Goal: Use online tool/utility: Utilize a website feature to perform a specific function

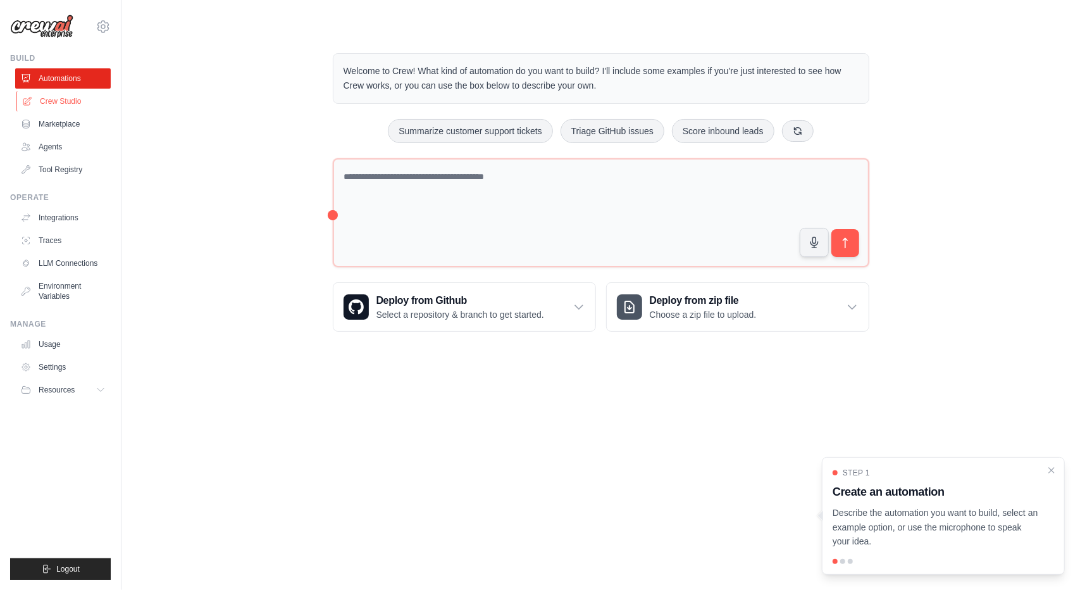
click at [60, 103] on link "Crew Studio" at bounding box center [64, 101] width 96 height 20
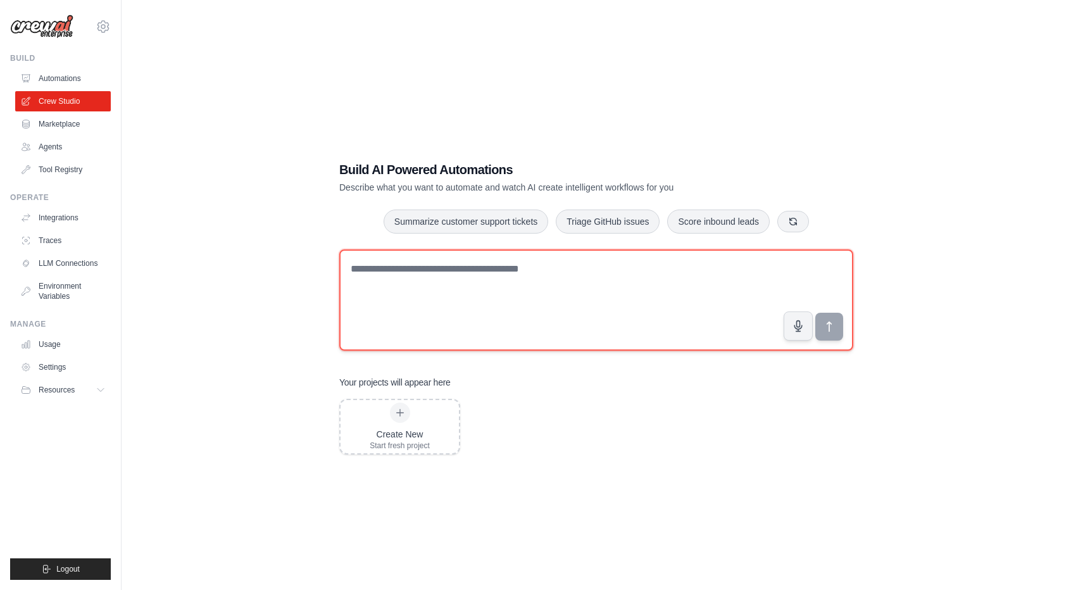
click at [454, 295] on textarea at bounding box center [596, 299] width 514 height 101
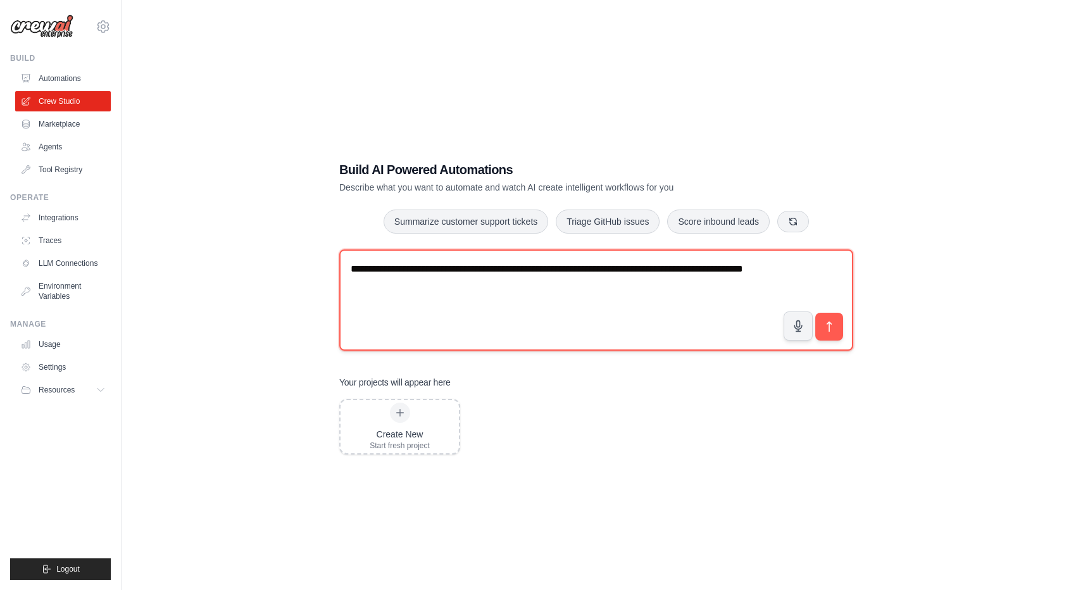
type textarea "**********"
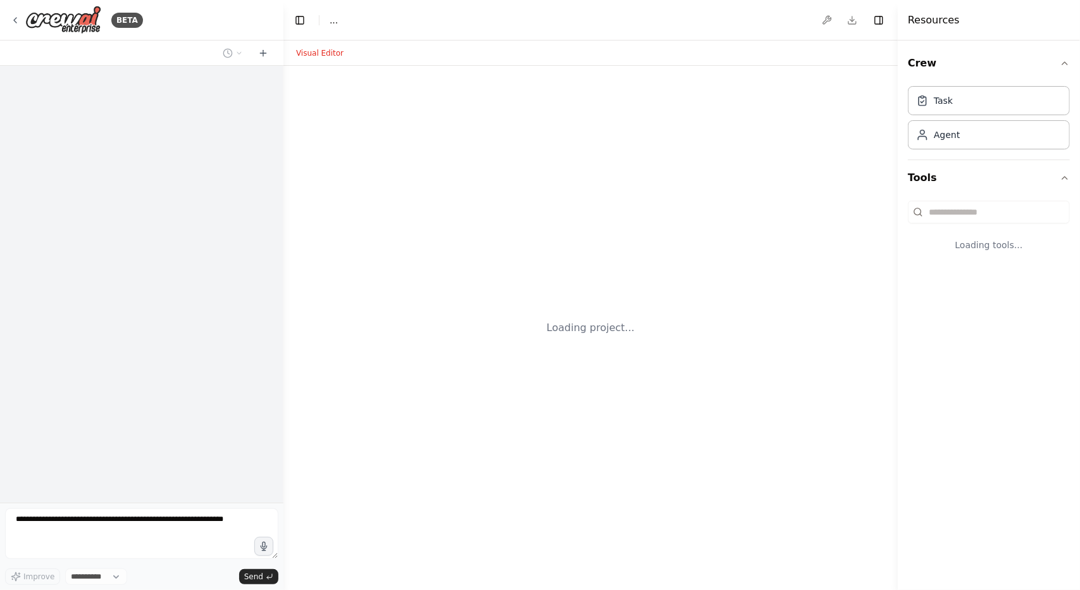
select select "****"
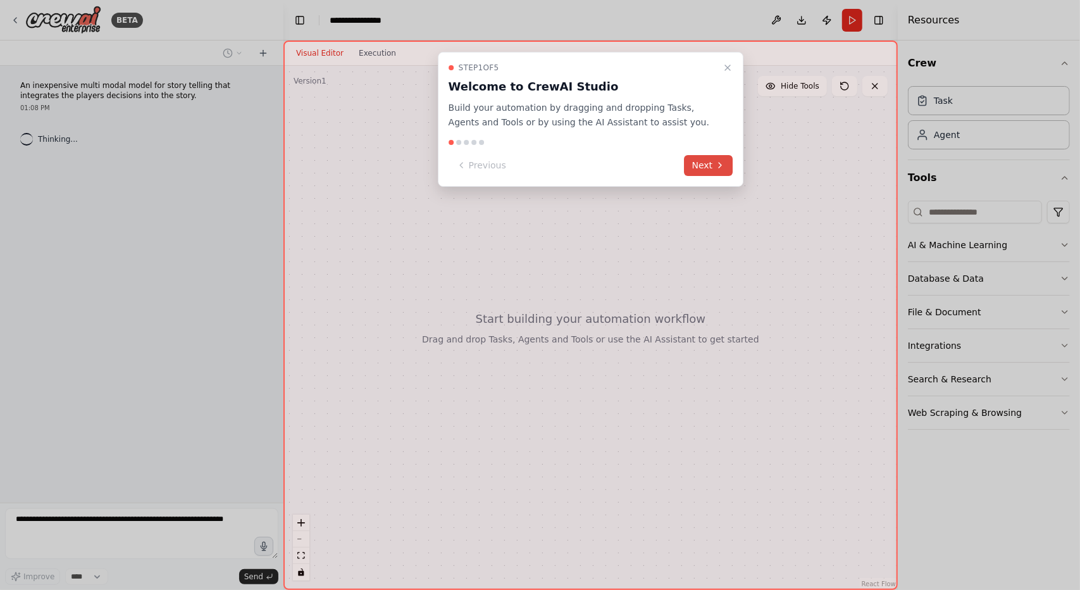
click at [697, 163] on button "Next" at bounding box center [709, 165] width 49 height 21
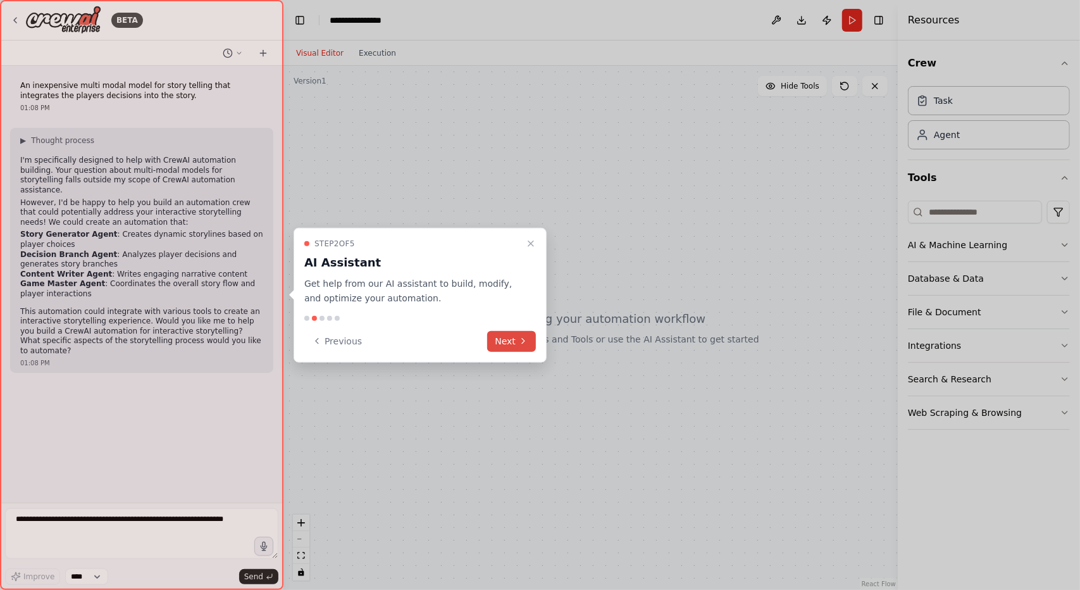
click at [522, 349] on button "Next" at bounding box center [511, 340] width 49 height 21
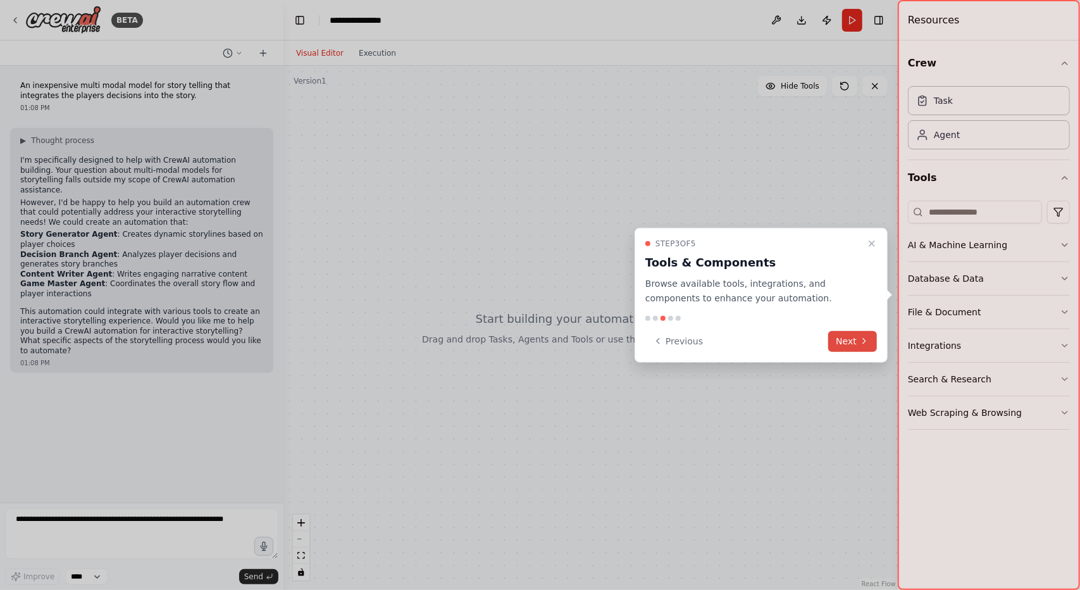
click at [860, 337] on icon at bounding box center [864, 341] width 10 height 10
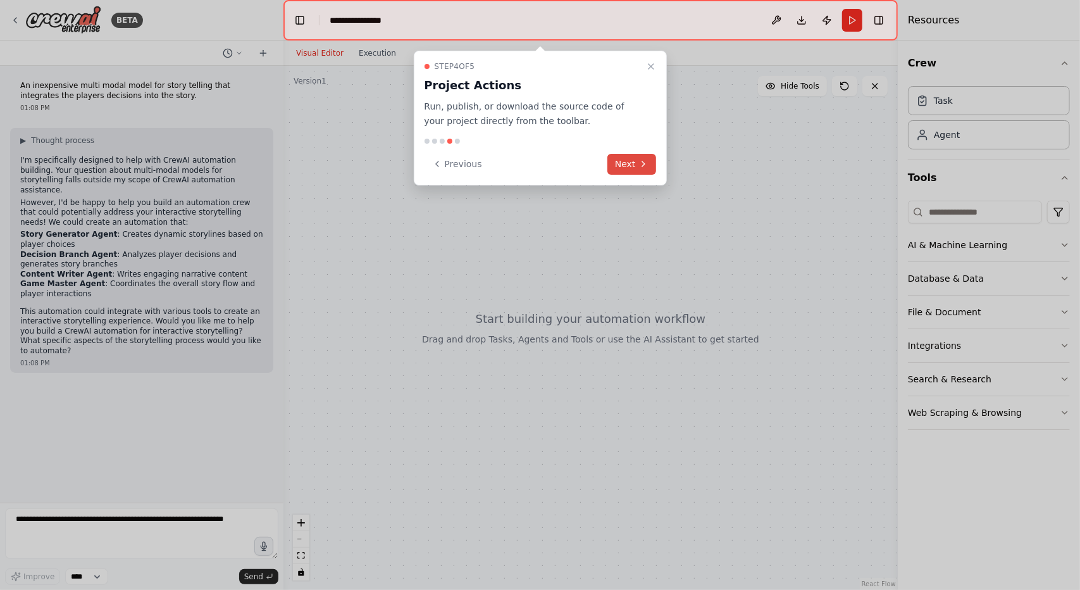
click at [644, 164] on icon at bounding box center [643, 163] width 3 height 5
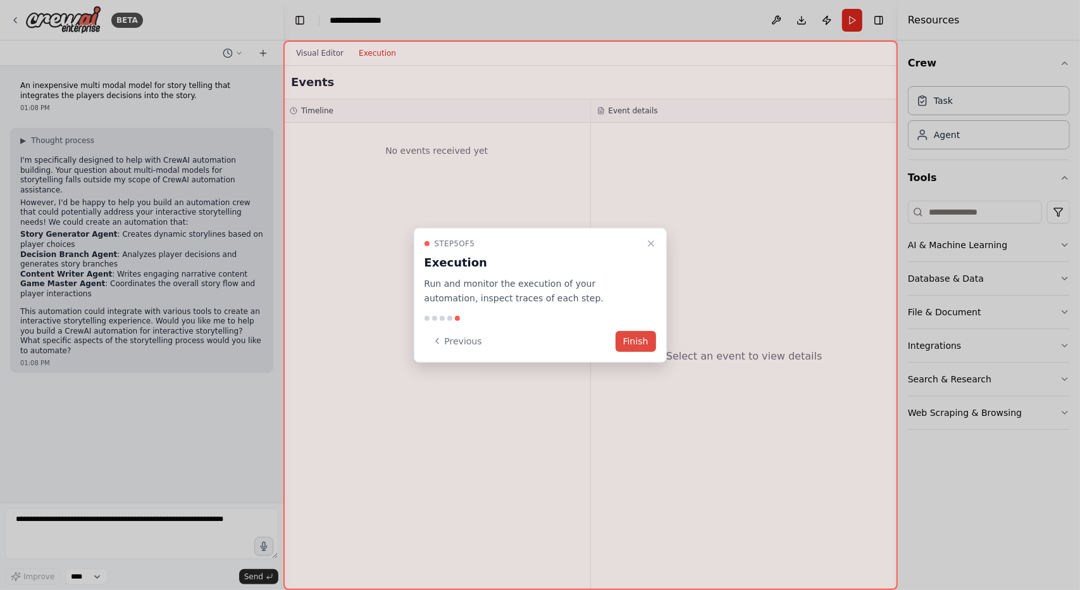
click at [645, 342] on button "Finish" at bounding box center [636, 340] width 40 height 21
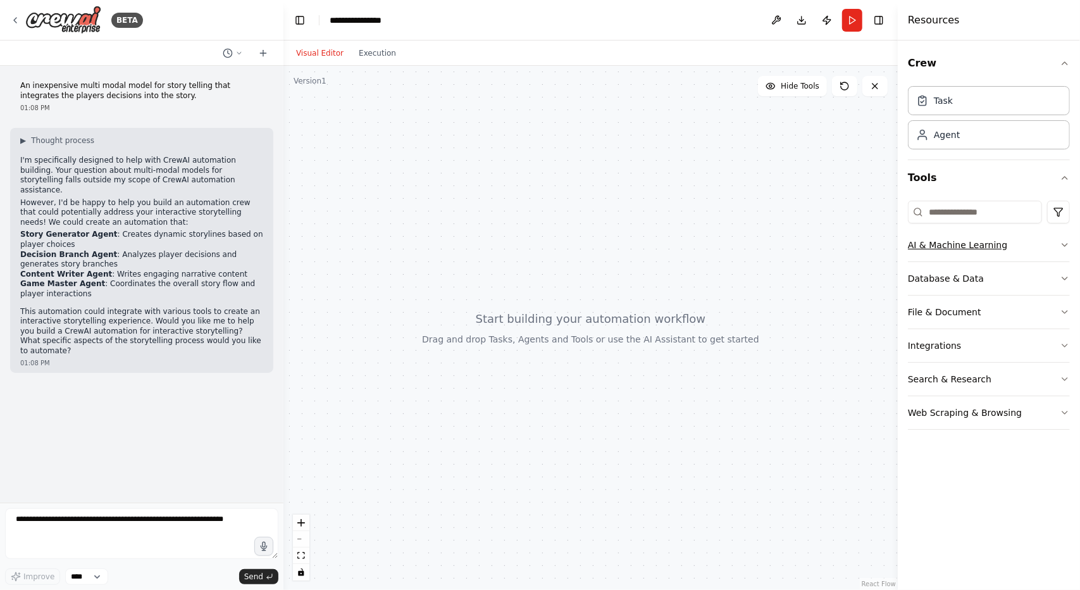
click at [1035, 242] on button "AI & Machine Learning" at bounding box center [989, 244] width 162 height 33
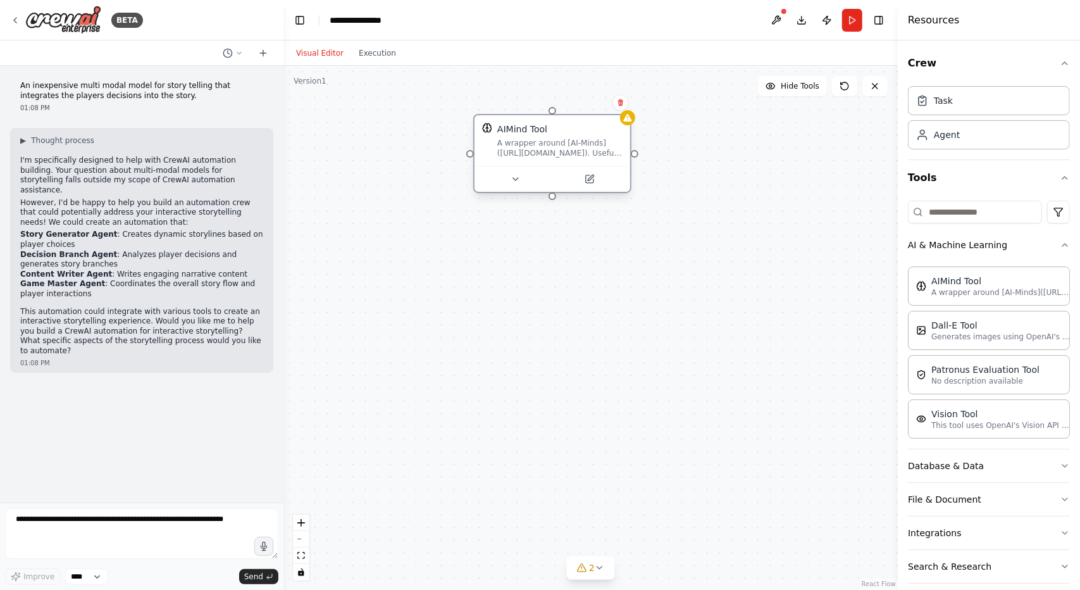
drag, startPoint x: 633, startPoint y: 202, endPoint x: 542, endPoint y: 159, distance: 101.1
click at [542, 159] on div "AIMind Tool A wrapper around [AI-Minds](https://mindsdb.com/minds). Useful for …" at bounding box center [553, 140] width 156 height 51
drag, startPoint x: 683, startPoint y: 306, endPoint x: 588, endPoint y: 261, distance: 104.4
click at [588, 261] on div "AIMind Tool" at bounding box center [559, 255] width 125 height 13
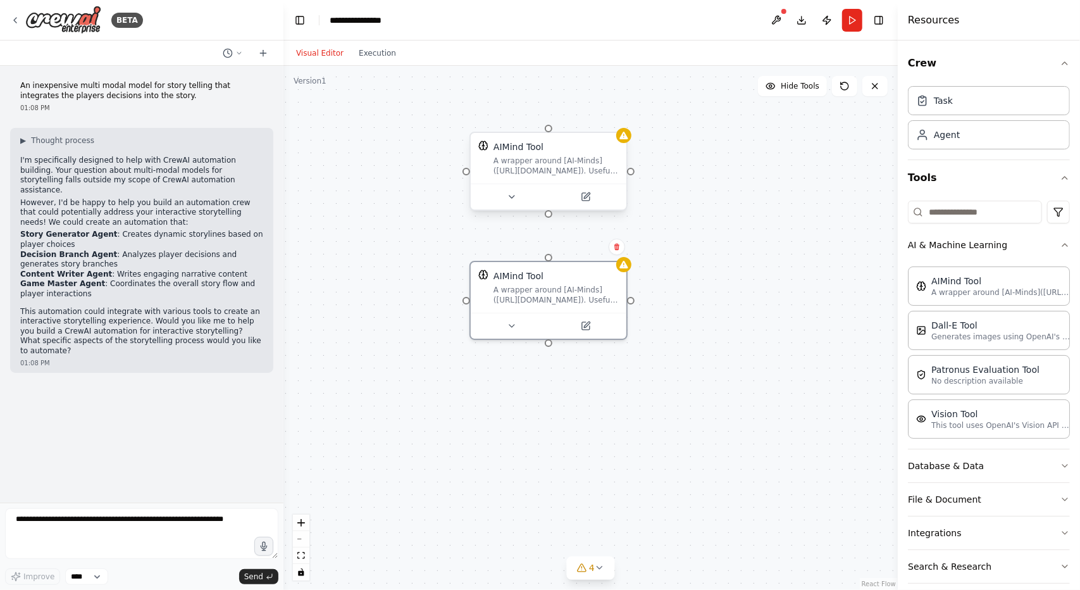
drag, startPoint x: 552, startPoint y: 200, endPoint x: 548, endPoint y: 218, distance: 18.1
click at [548, 218] on div "AIMind Tool A wrapper around [AI-Minds](https://mindsdb.com/minds). Useful for …" at bounding box center [590, 328] width 614 height 524
click at [550, 216] on div at bounding box center [549, 214] width 8 height 8
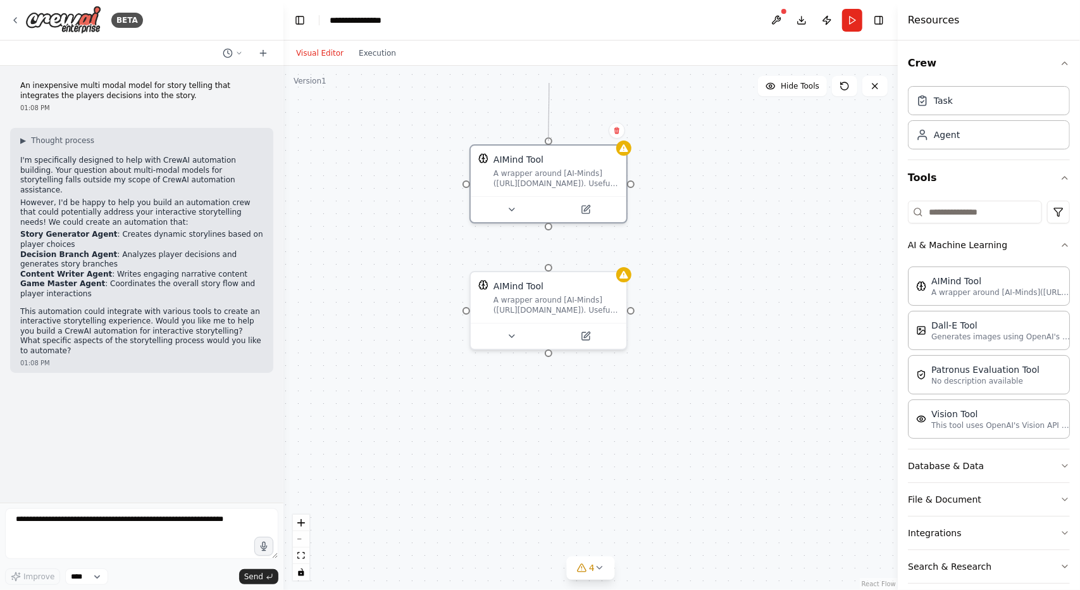
drag, startPoint x: 550, startPoint y: 216, endPoint x: 549, endPoint y: 83, distance: 132.9
click at [549, 83] on div "AIMind Tool A wrapper around [AI-Minds](https://mindsdb.com/minds). Useful for …" at bounding box center [590, 328] width 614 height 524
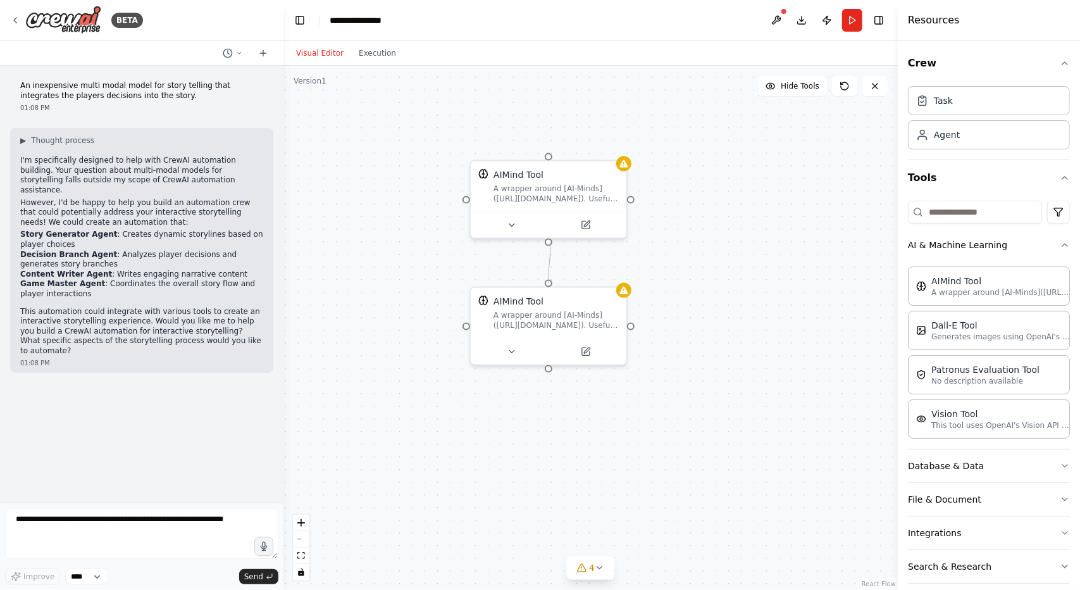
drag, startPoint x: 549, startPoint y: 283, endPoint x: 550, endPoint y: 242, distance: 41.2
click at [550, 242] on div "AIMind Tool A wrapper around [AI-Minds](https://mindsdb.com/minds). Useful for …" at bounding box center [590, 328] width 614 height 524
drag, startPoint x: 550, startPoint y: 282, endPoint x: 549, endPoint y: 184, distance: 97.5
click at [549, 184] on div "AIMind Tool A wrapper around [AI-Minds](https://mindsdb.com/minds). Useful for …" at bounding box center [587, 371] width 614 height 524
click at [547, 283] on div at bounding box center [549, 281] width 8 height 8
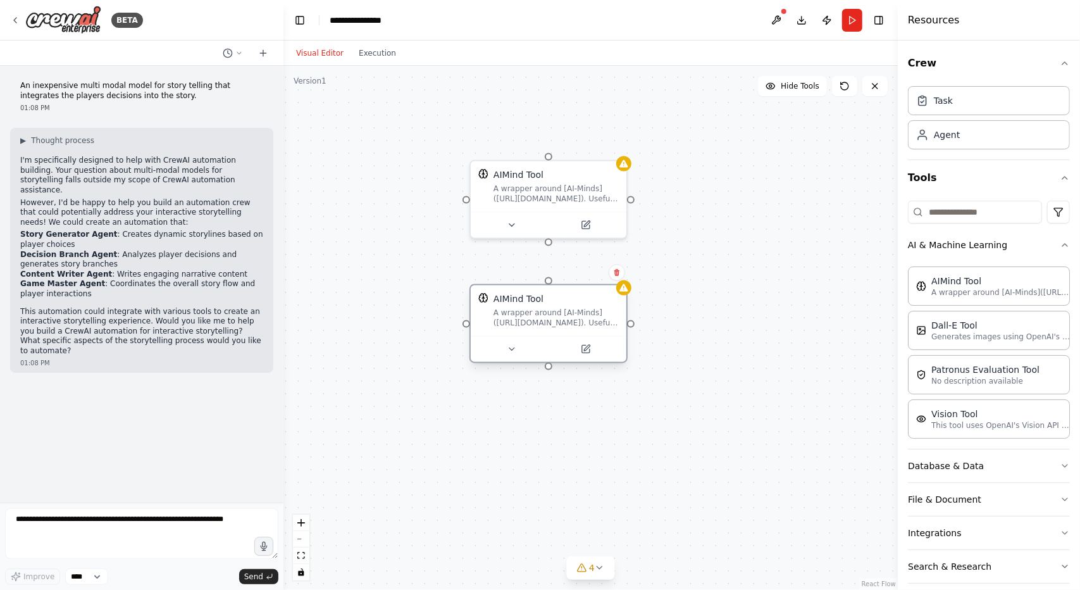
click at [547, 283] on div at bounding box center [549, 281] width 8 height 8
drag, startPoint x: 547, startPoint y: 278, endPoint x: 549, endPoint y: 240, distance: 38.0
click at [549, 240] on div "AIMind Tool A wrapper around [AI-Minds](https://mindsdb.com/minds). Useful for …" at bounding box center [590, 328] width 614 height 524
click at [80, 230] on strong "Story Generator Agent" at bounding box center [68, 234] width 97 height 9
click at [573, 324] on div "A wrapper around [AI-Minds](https://mindsdb.com/minds). Useful for when you nee…" at bounding box center [556, 318] width 125 height 20
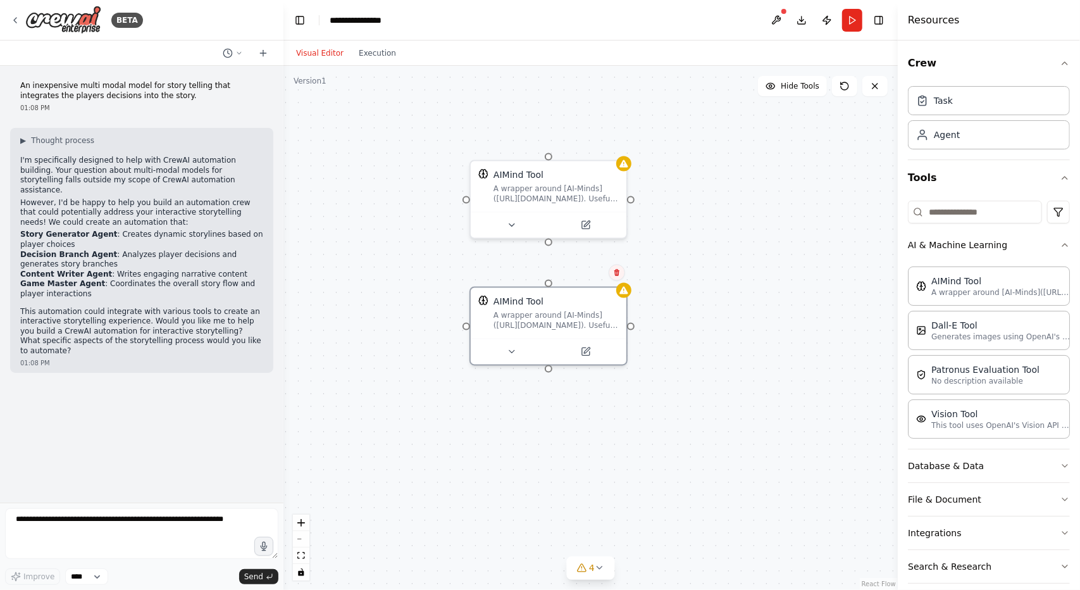
click at [618, 275] on icon at bounding box center [616, 272] width 5 height 7
click at [590, 281] on div "AIMind Tool A wrapper around [AI-Minds](https://mindsdb.com/minds). Useful for …" at bounding box center [590, 328] width 614 height 524
click at [599, 309] on div "A wrapper around [AI-Minds](https://mindsdb.com/minds). Useful for when you nee…" at bounding box center [556, 318] width 125 height 20
click at [619, 273] on icon at bounding box center [617, 273] width 8 height 8
click at [583, 269] on button "Confirm" at bounding box center [581, 272] width 45 height 15
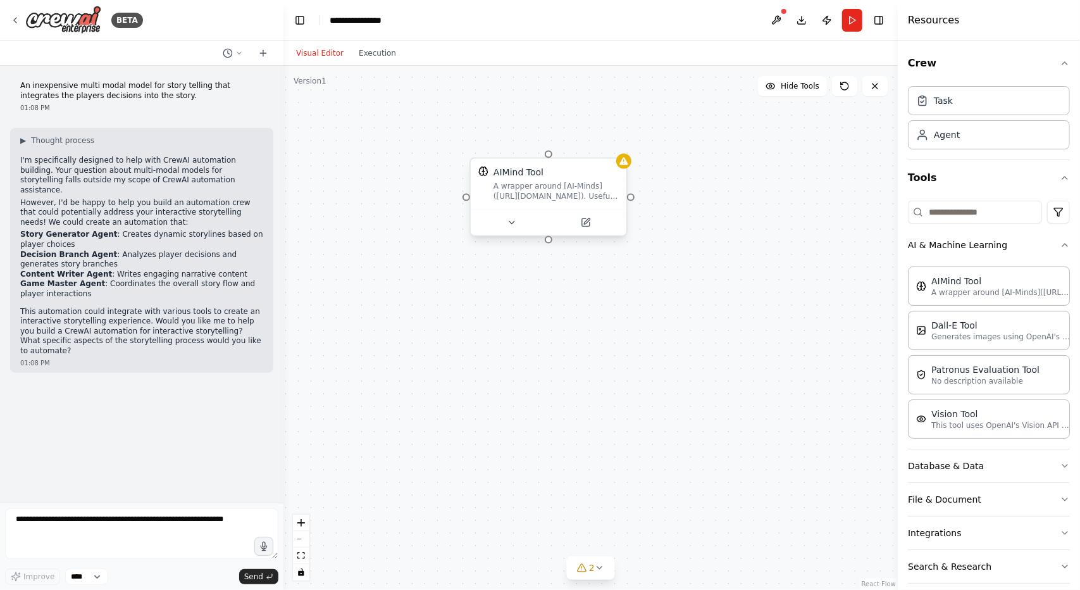
click at [601, 170] on div "AIMind Tool" at bounding box center [556, 172] width 125 height 13
click at [620, 146] on icon at bounding box center [617, 146] width 8 height 8
click at [575, 146] on button "Confirm" at bounding box center [582, 146] width 45 height 15
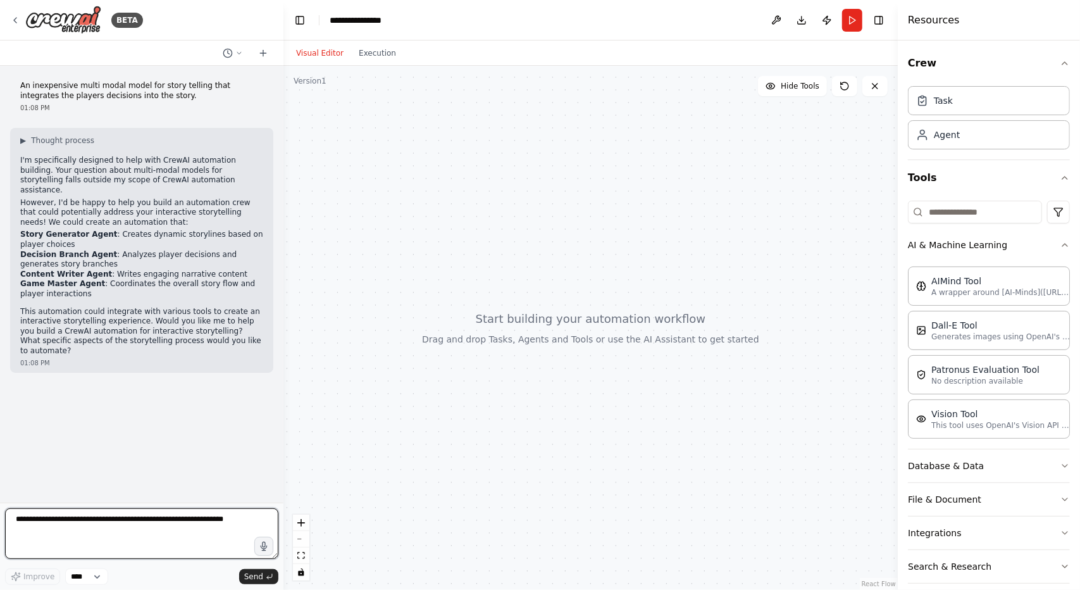
click at [161, 516] on textarea at bounding box center [141, 533] width 273 height 51
type textarea "**********"
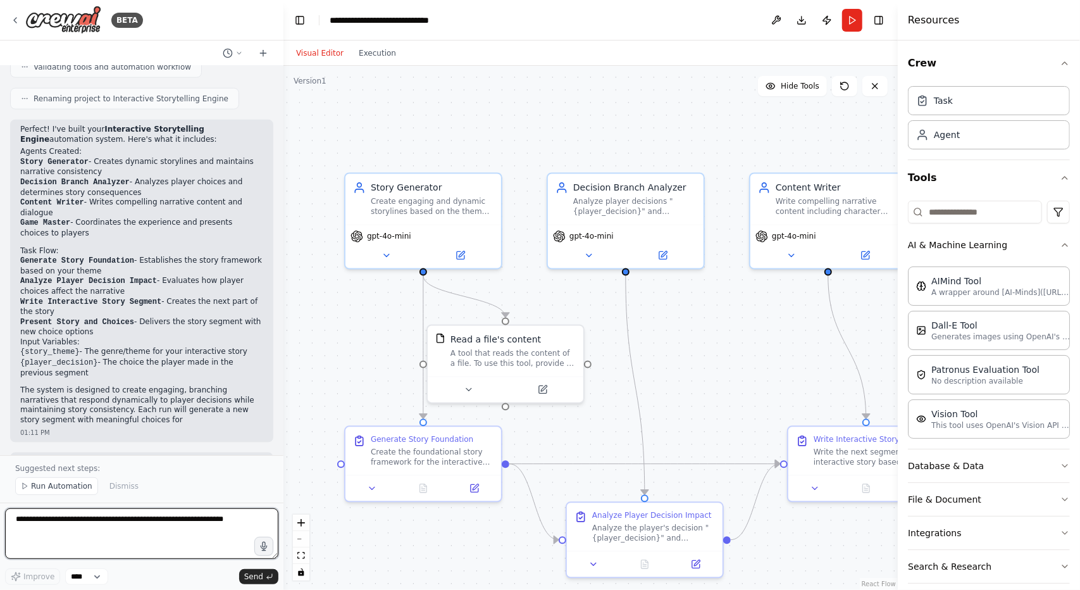
scroll to position [1051, 0]
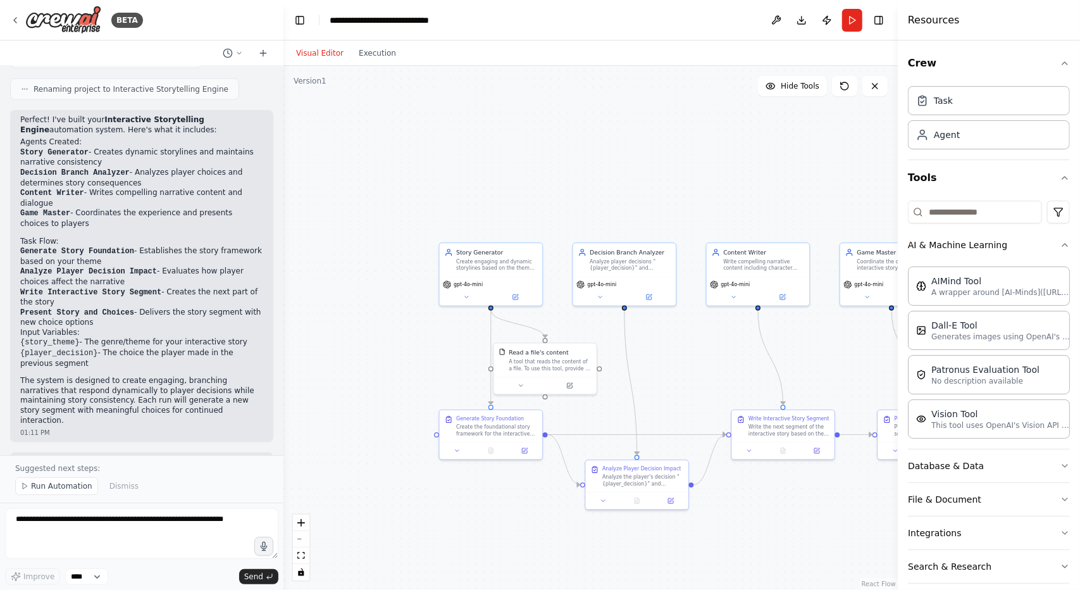
drag, startPoint x: 647, startPoint y: 400, endPoint x: 560, endPoint y: 364, distance: 93.9
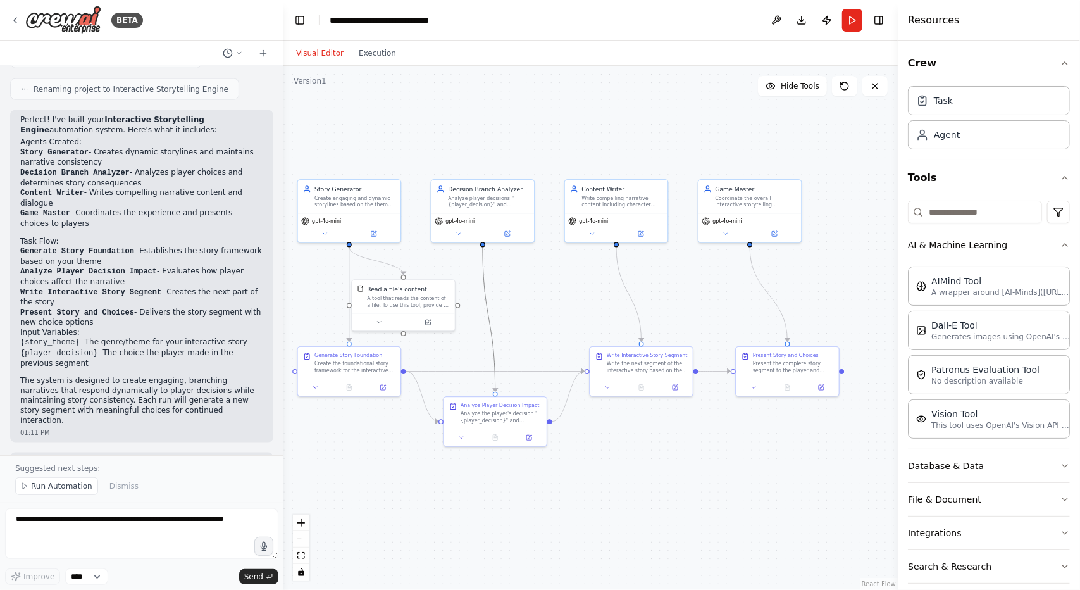
drag, startPoint x: 552, startPoint y: 356, endPoint x: 491, endPoint y: 325, distance: 68.2
drag, startPoint x: 497, startPoint y: 326, endPoint x: 517, endPoint y: 330, distance: 20.0
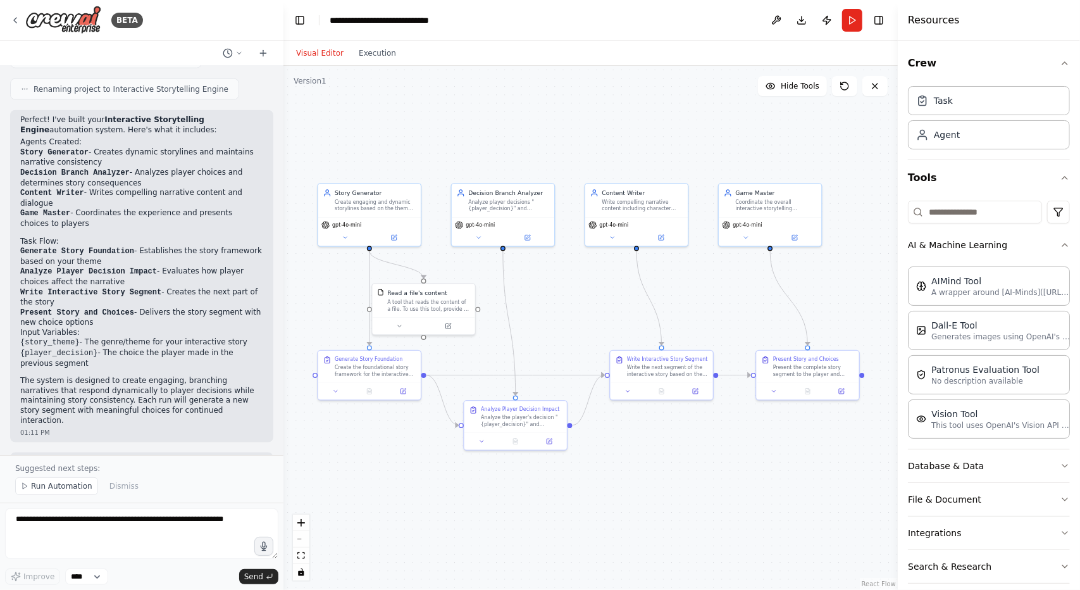
click at [430, 112] on div ".deletable-edge-delete-btn { width: 20px; height: 20px; border: 0px solid #ffff…" at bounding box center [590, 328] width 614 height 524
click at [375, 366] on div "Create the foundational story framework for the interactive narrative based on …" at bounding box center [375, 369] width 81 height 13
click at [416, 295] on div "Read a file's content A tool that reads the content of a file. To use this tool…" at bounding box center [428, 298] width 83 height 23
click at [53, 488] on span "Run Automation" at bounding box center [61, 486] width 61 height 10
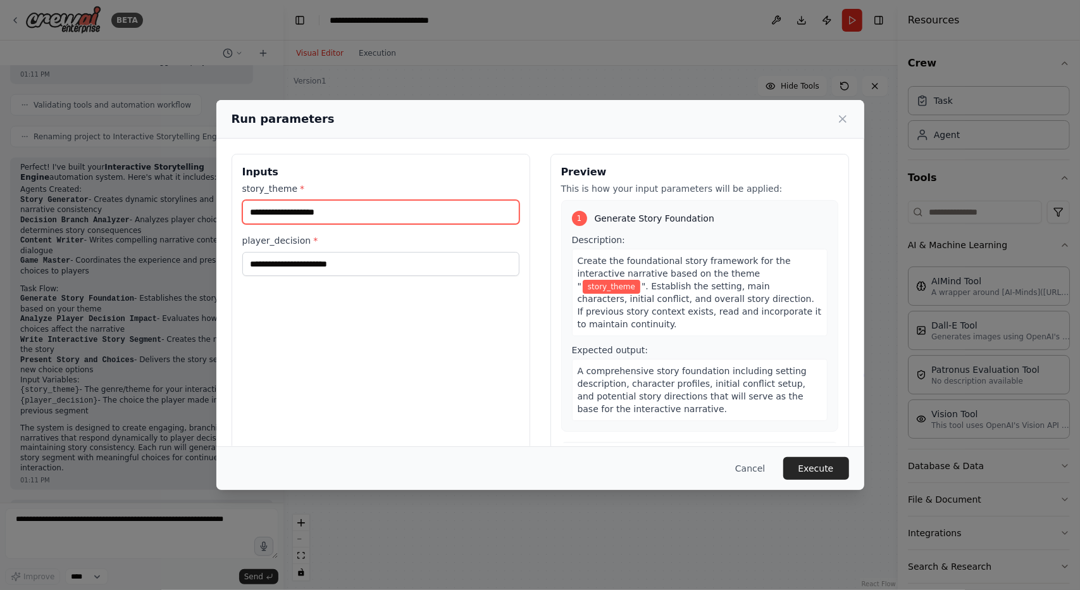
click at [396, 215] on input "story_theme *" at bounding box center [380, 212] width 277 height 24
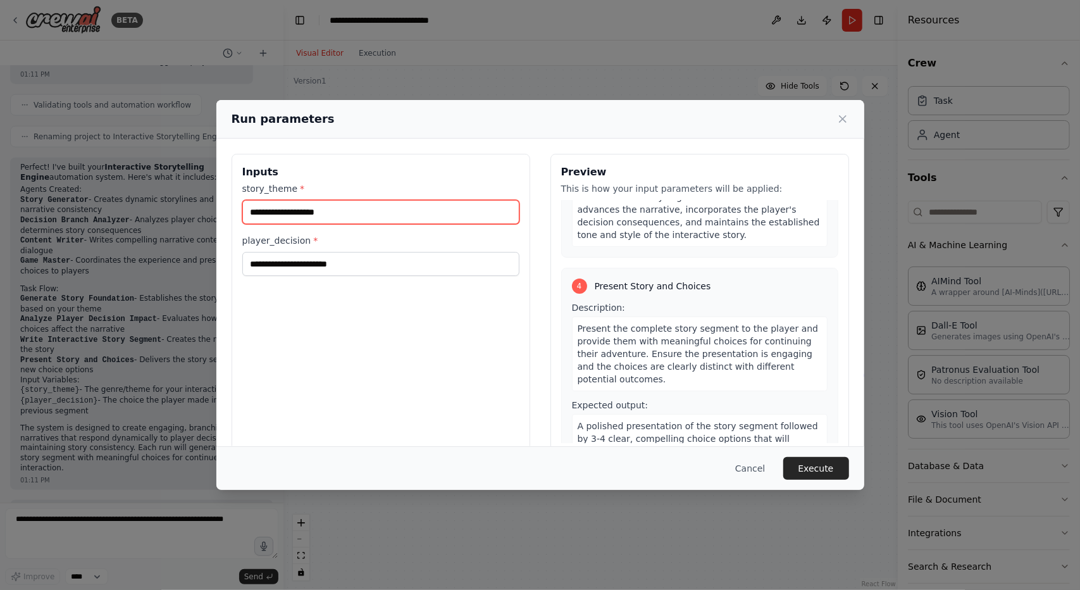
scroll to position [671, 0]
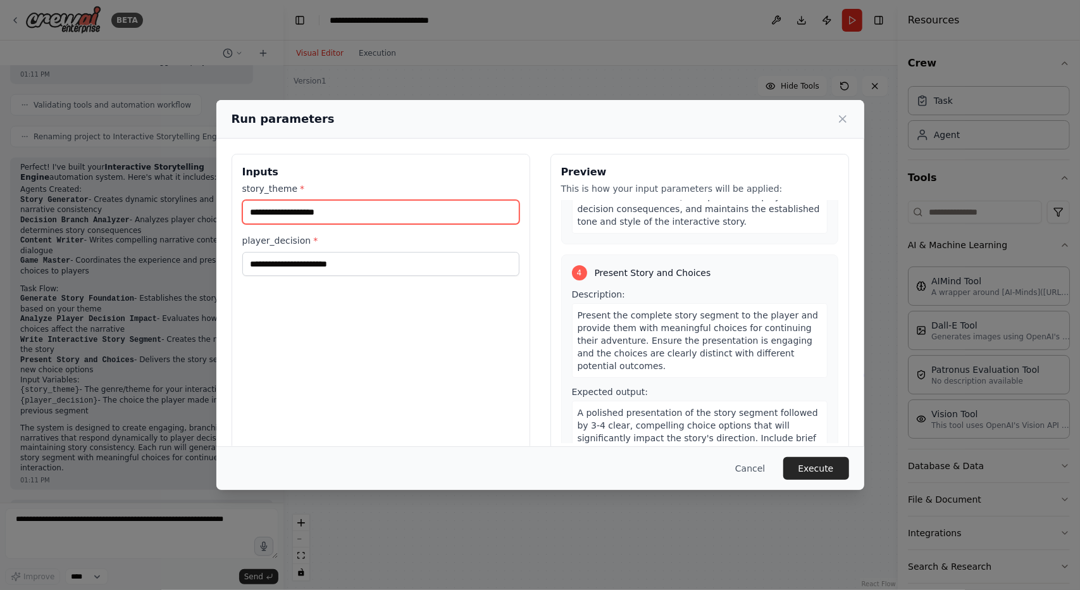
click at [371, 204] on input "story_theme *" at bounding box center [380, 212] width 277 height 24
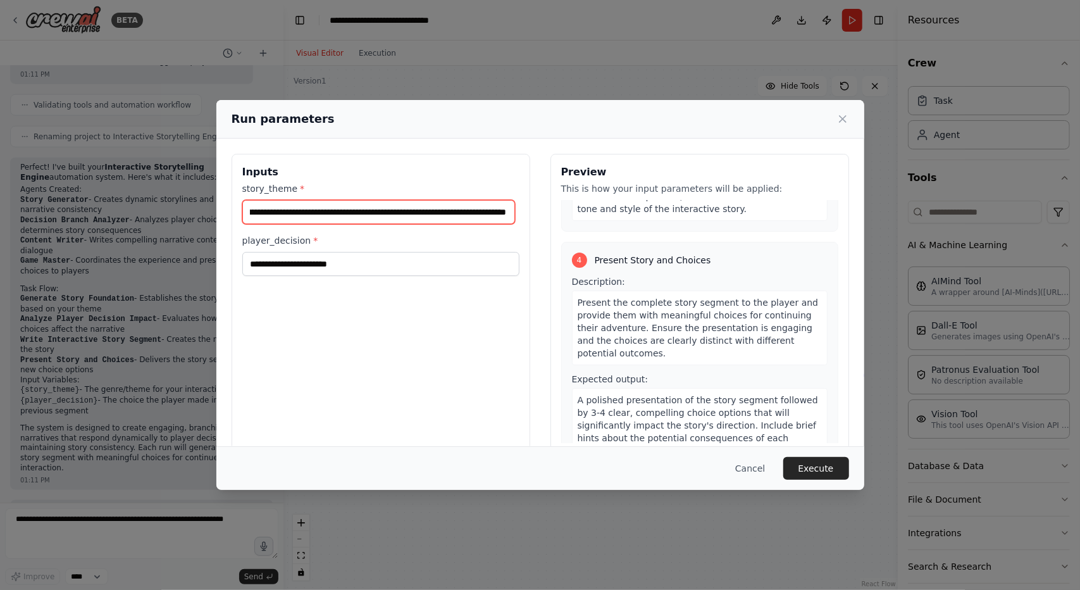
type input "**********"
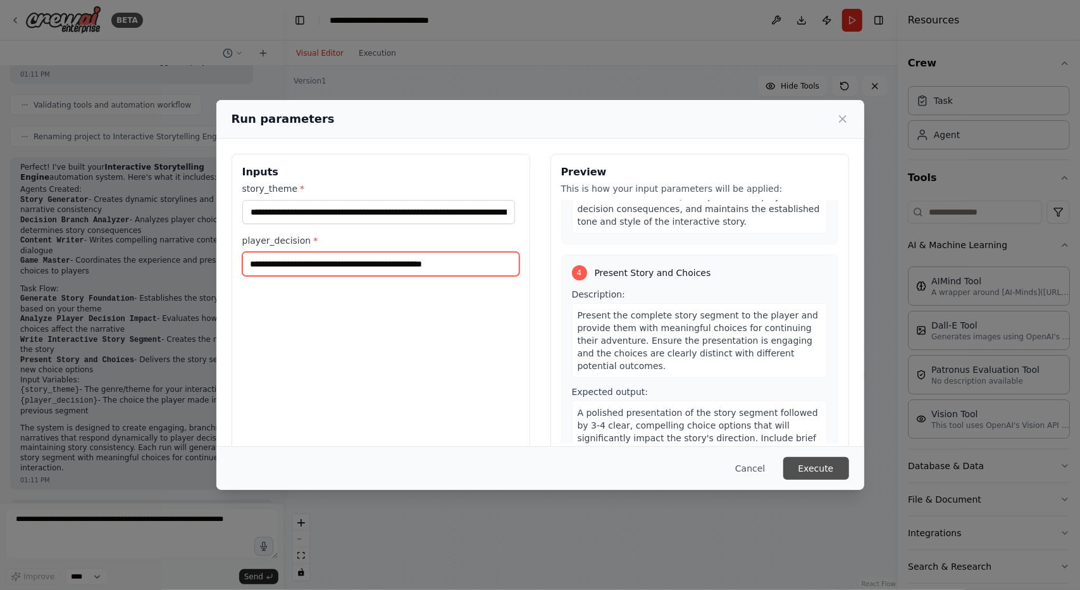
type input "**********"
click at [825, 464] on button "Execute" at bounding box center [816, 468] width 66 height 23
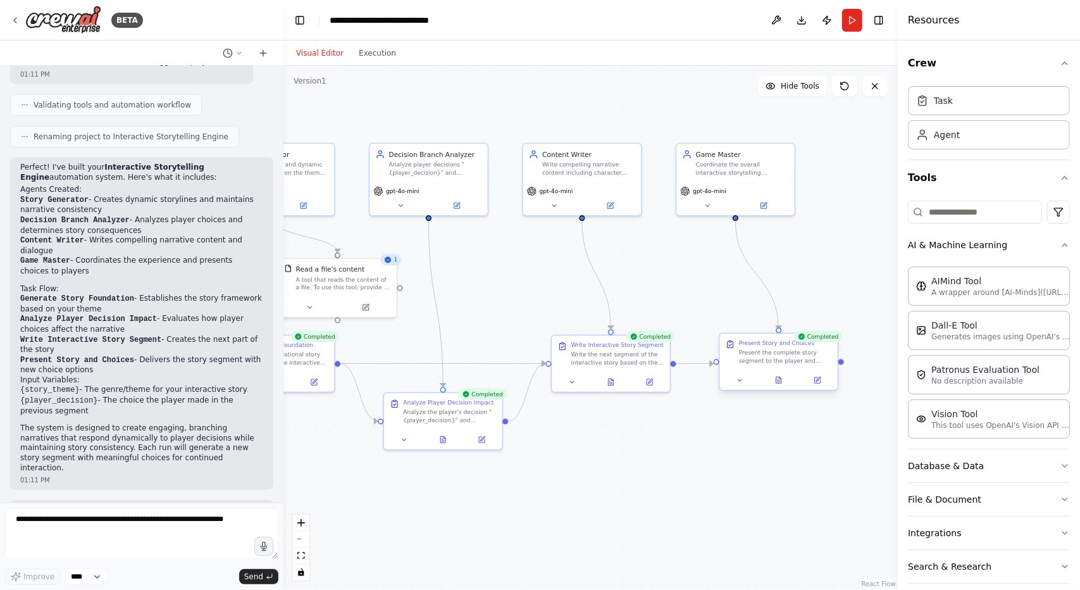
click at [800, 350] on div "Present the complete story segment to the player and provide them with meaningf…" at bounding box center [785, 356] width 93 height 15
click at [813, 338] on div "Completed" at bounding box center [818, 336] width 49 height 11
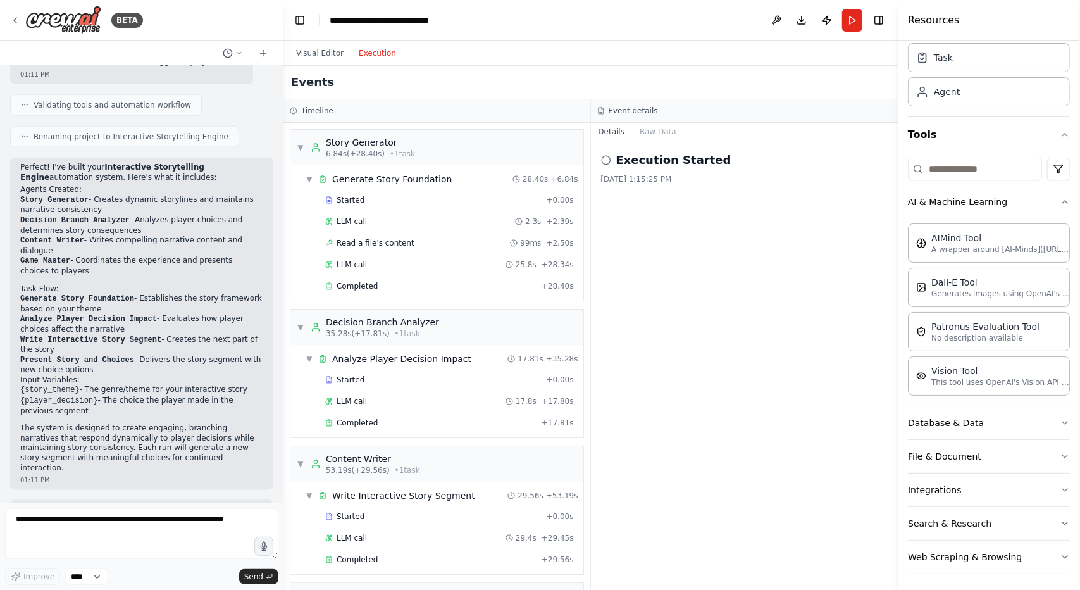
click at [361, 59] on button "Execution" at bounding box center [377, 53] width 53 height 15
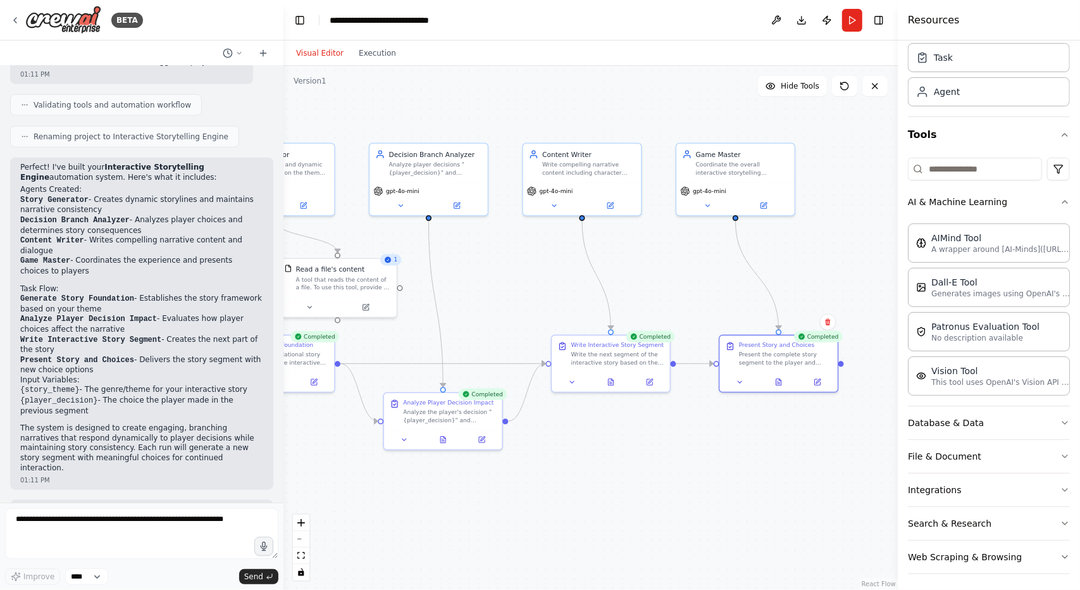
click at [319, 52] on button "Visual Editor" at bounding box center [320, 53] width 63 height 15
click at [449, 202] on button at bounding box center [457, 203] width 54 height 11
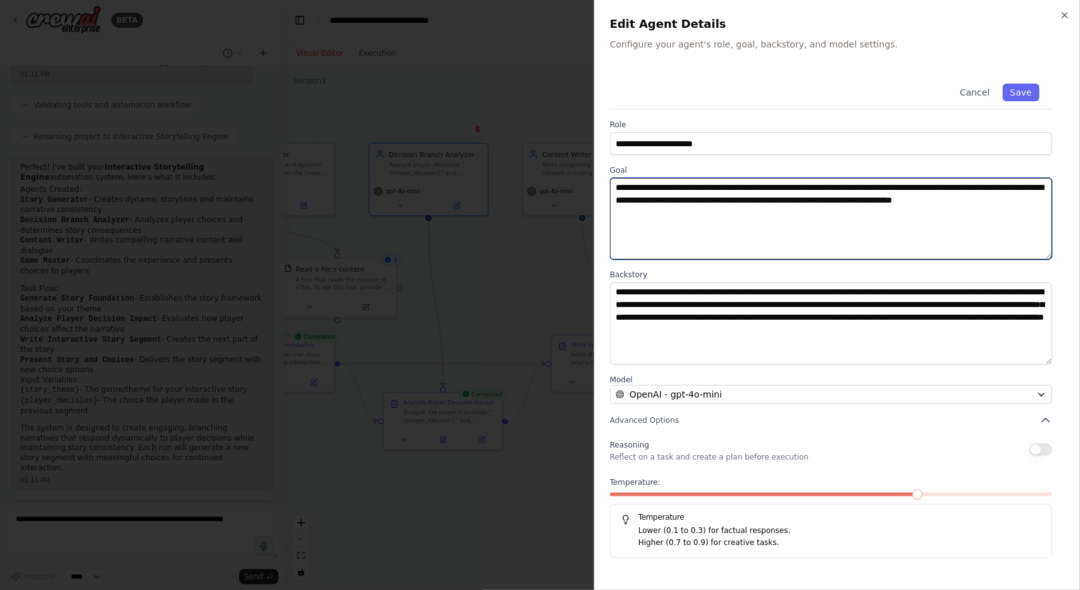
click at [747, 187] on textarea "**********" at bounding box center [831, 219] width 443 height 82
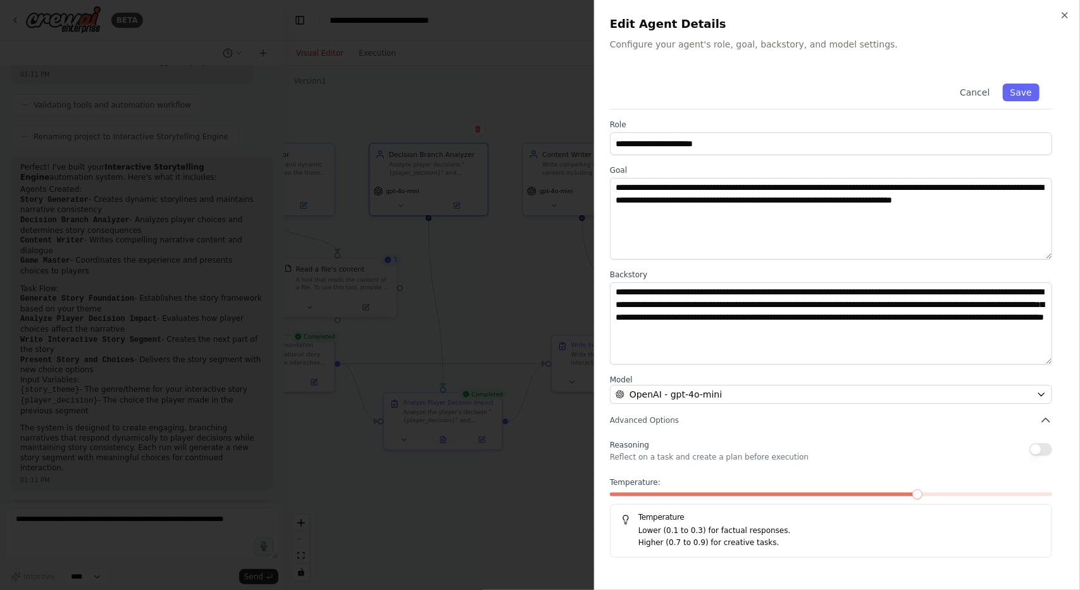
click at [529, 252] on div at bounding box center [540, 295] width 1080 height 590
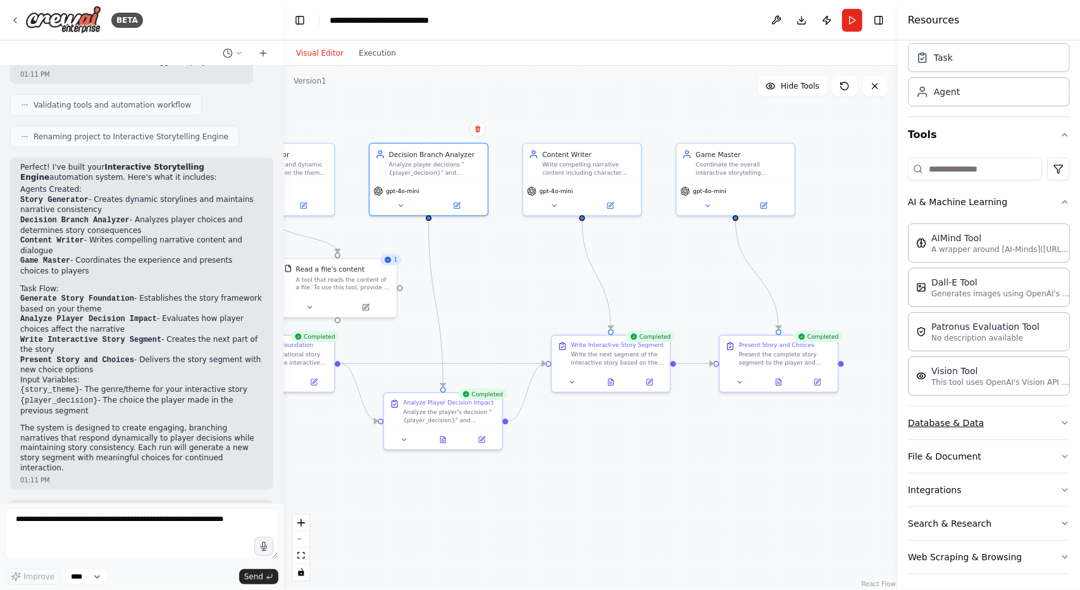
click at [1011, 421] on button "Database & Data" at bounding box center [989, 422] width 162 height 33
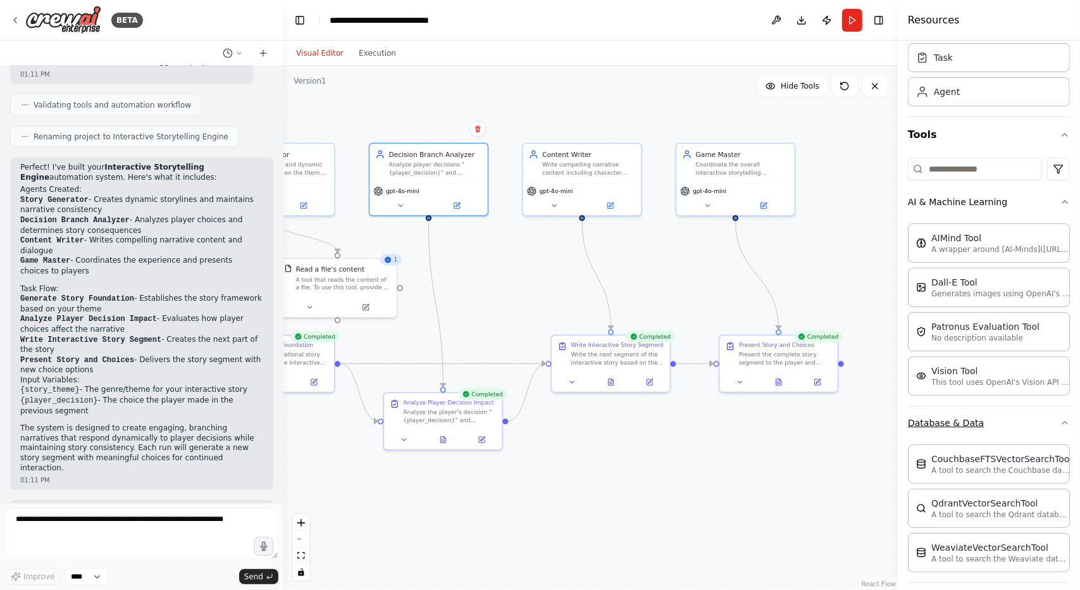
click at [1011, 421] on button "Database & Data" at bounding box center [989, 422] width 162 height 33
